Goal: Task Accomplishment & Management: Manage account settings

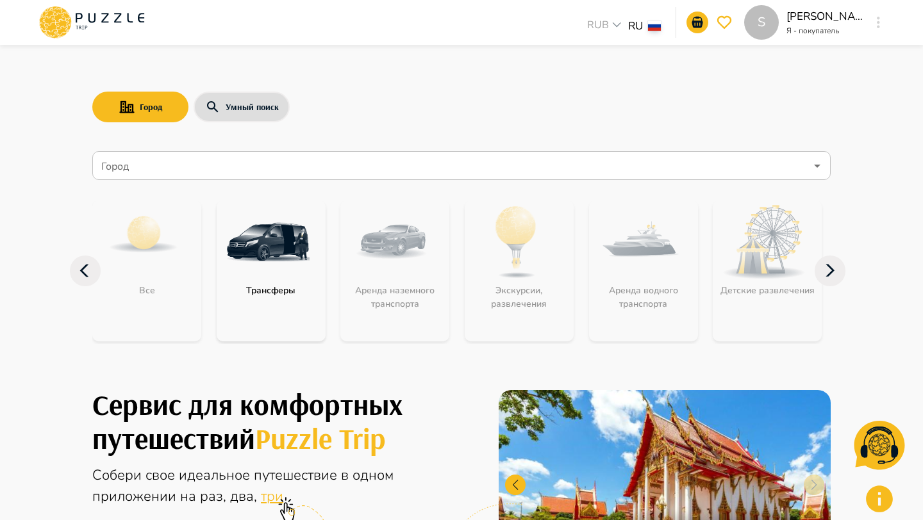
click at [874, 21] on button "button" at bounding box center [878, 22] width 10 height 18
